Goal: Information Seeking & Learning: Understand process/instructions

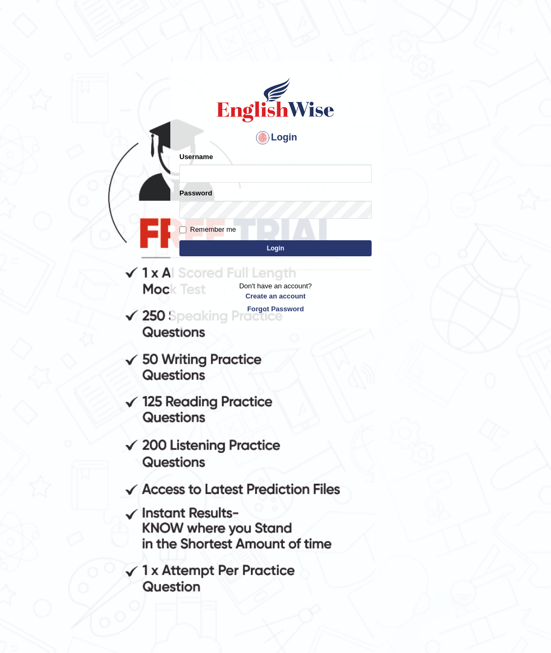
type input "Hiren2307"
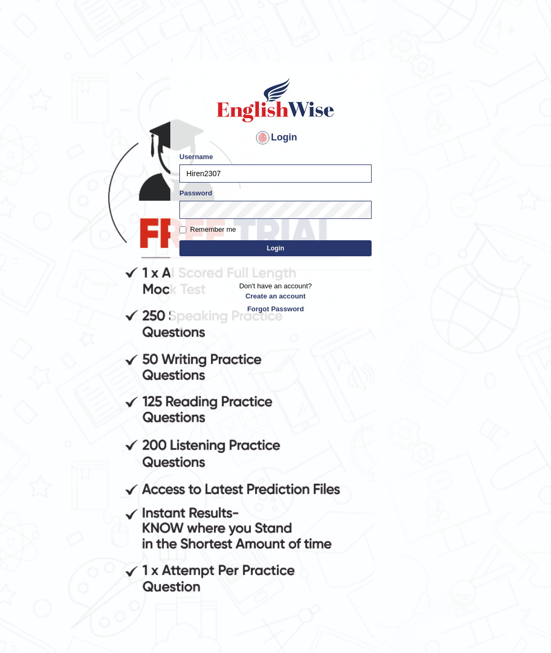
click at [185, 230] on input "Remember me" at bounding box center [182, 229] width 7 height 7
checkbox input "true"
click at [225, 249] on button "Login" at bounding box center [275, 248] width 192 height 16
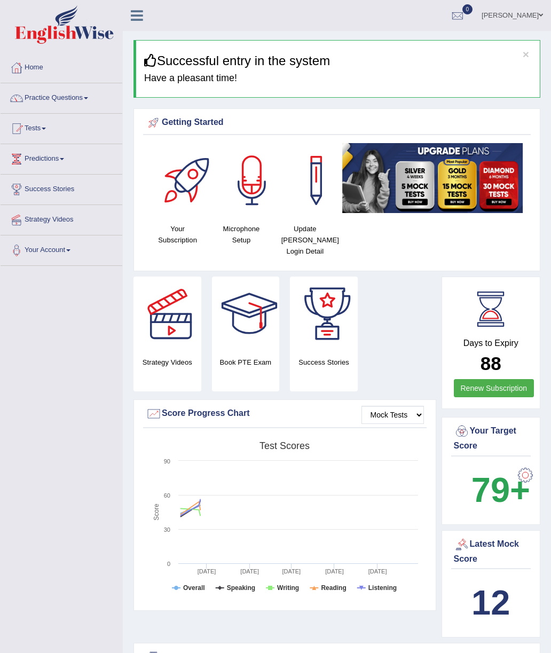
click at [93, 102] on link "Practice Questions" at bounding box center [62, 96] width 122 height 27
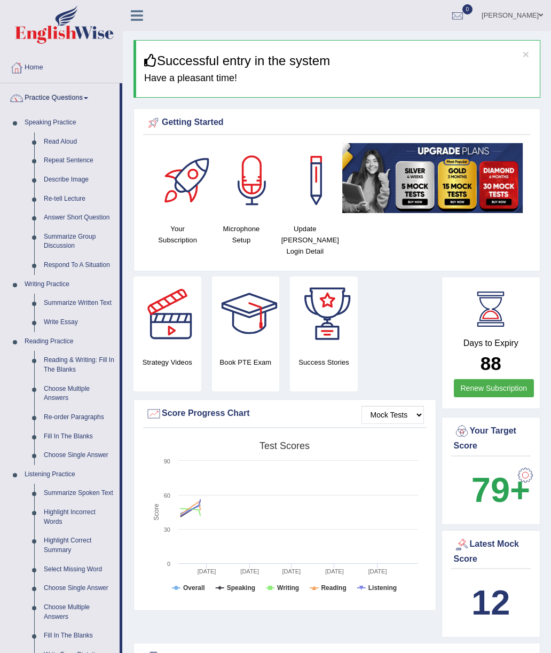
click at [59, 140] on div at bounding box center [275, 326] width 551 height 653
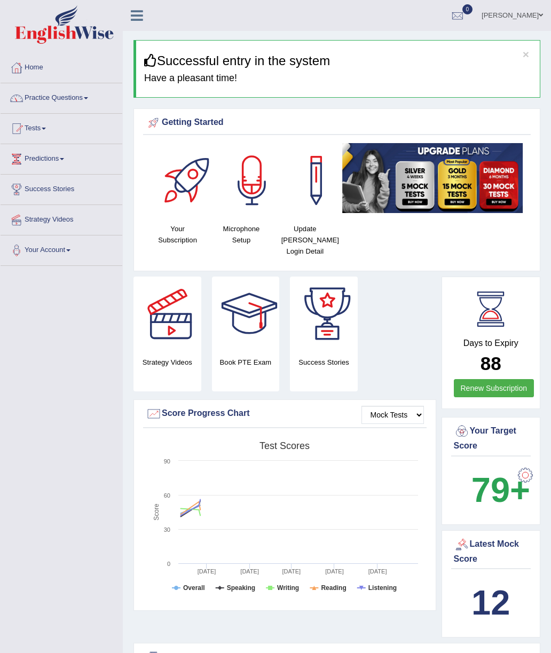
click at [88, 100] on link "Practice Questions" at bounding box center [62, 96] width 122 height 27
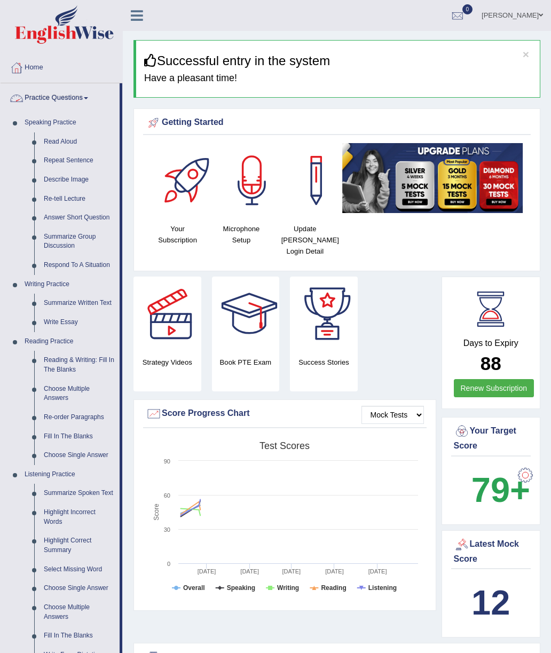
click at [59, 142] on div at bounding box center [275, 326] width 551 height 653
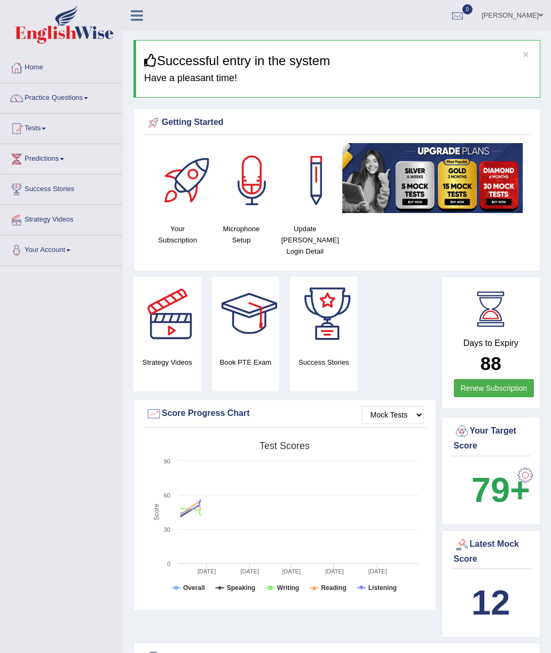
click at [86, 98] on link "Practice Questions" at bounding box center [62, 96] width 122 height 27
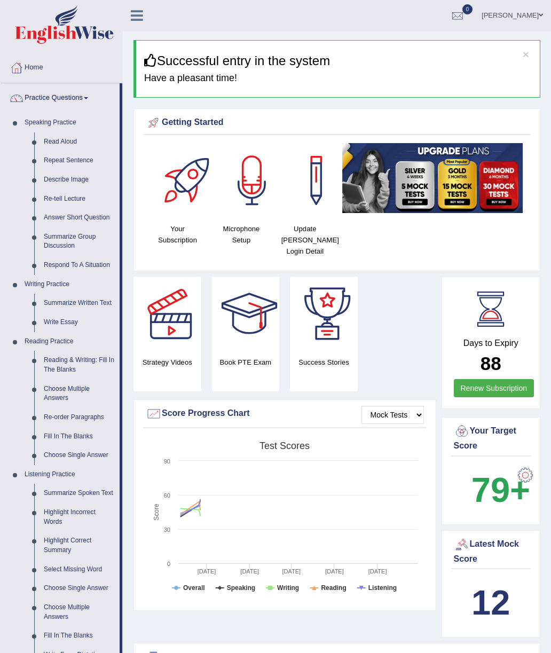
click at [78, 304] on div at bounding box center [275, 326] width 551 height 653
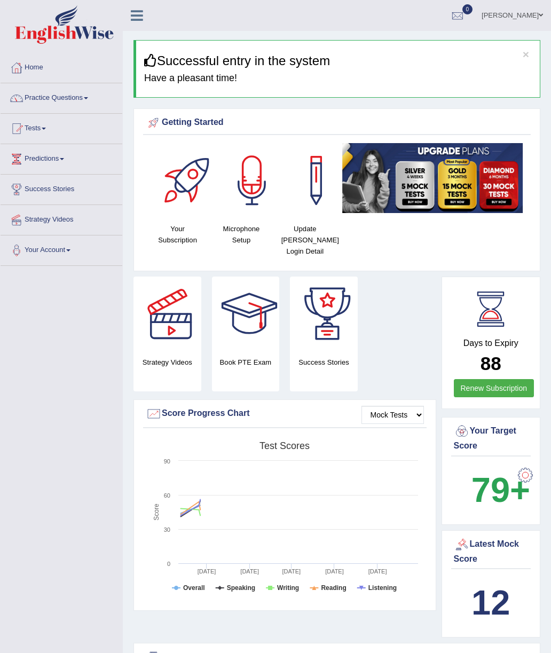
click at [80, 102] on link "Practice Questions" at bounding box center [62, 96] width 122 height 27
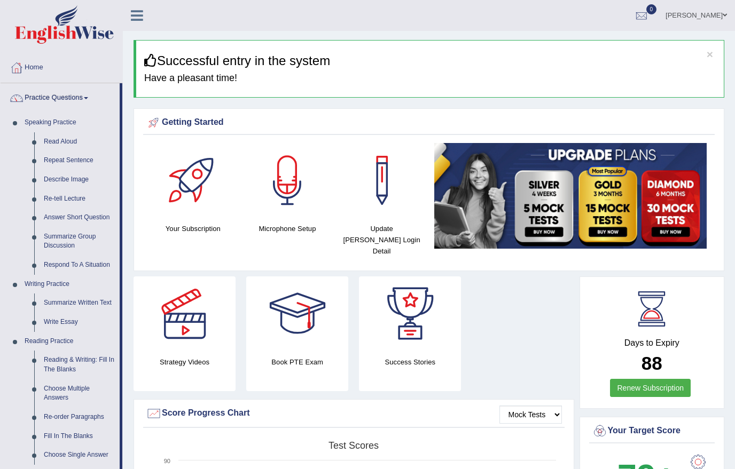
click at [67, 163] on div at bounding box center [367, 234] width 735 height 469
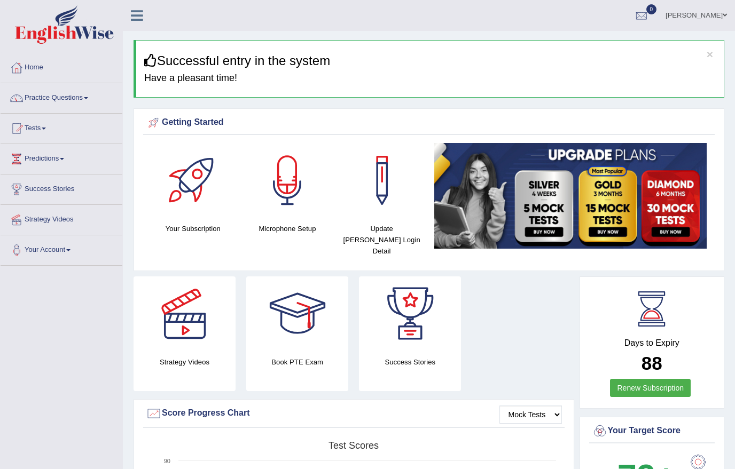
click at [63, 255] on link "Your Account" at bounding box center [62, 248] width 122 height 27
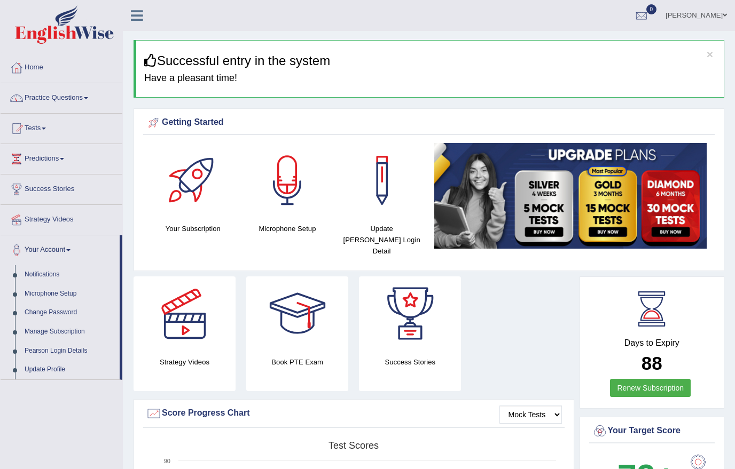
click at [44, 296] on div at bounding box center [367, 234] width 735 height 469
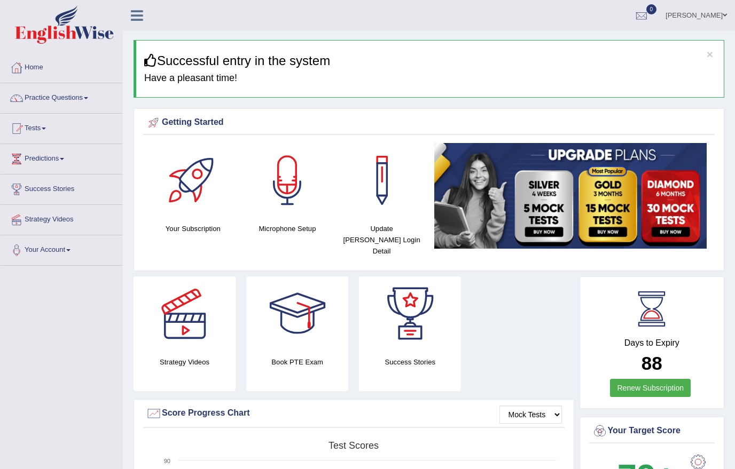
click at [56, 248] on link "Your Account" at bounding box center [62, 248] width 122 height 27
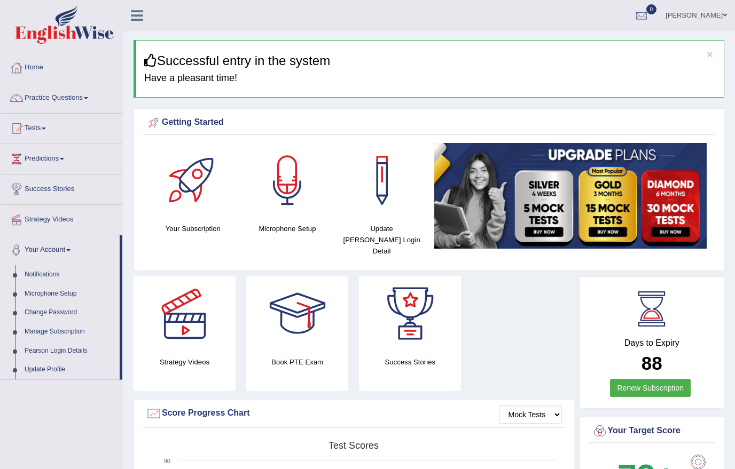
click at [49, 372] on div at bounding box center [367, 234] width 735 height 469
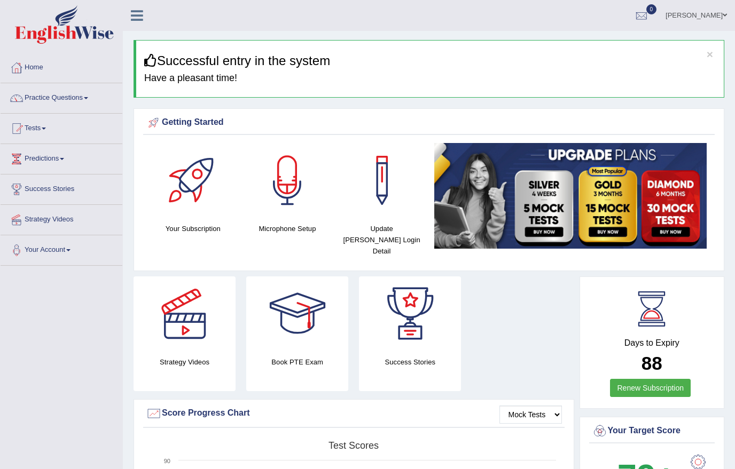
click at [550, 19] on link "[PERSON_NAME]" at bounding box center [695, 14] width 77 height 28
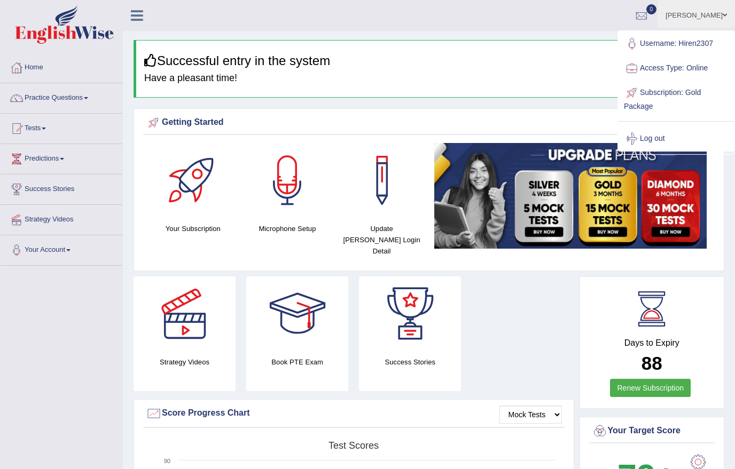
click at [550, 124] on div "Getting Started" at bounding box center [429, 123] width 566 height 16
